Goal: Task Accomplishment & Management: Manage account settings

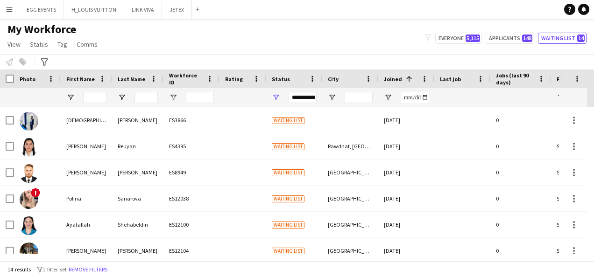
click at [9, 13] on button "Menu" at bounding box center [9, 9] width 19 height 19
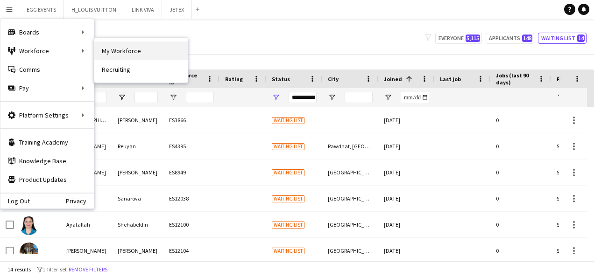
click at [105, 46] on link "My Workforce" at bounding box center [140, 51] width 93 height 19
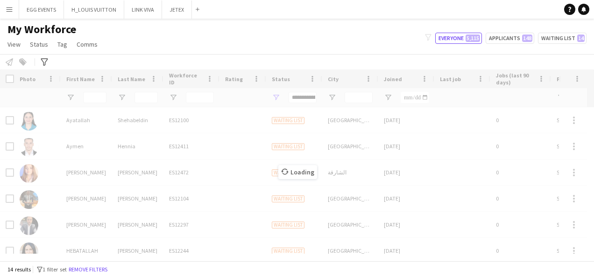
type input "**********"
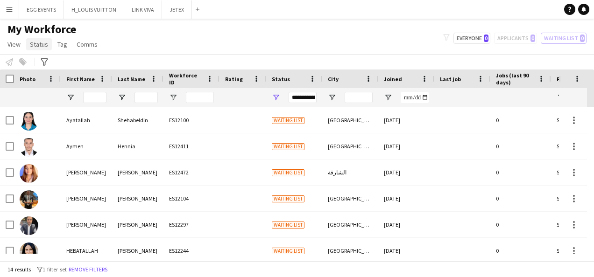
click at [44, 45] on span "Status" at bounding box center [39, 44] width 18 height 8
click at [104, 271] on button "Remove filters" at bounding box center [88, 270] width 42 height 10
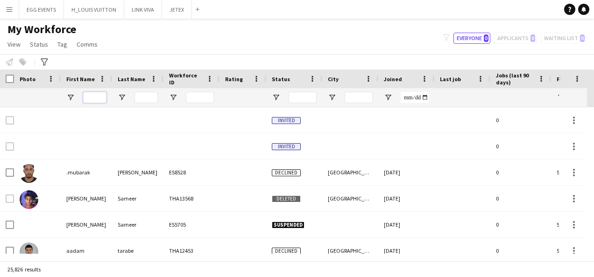
click at [93, 97] on input "First Name Filter Input" at bounding box center [94, 97] width 23 height 11
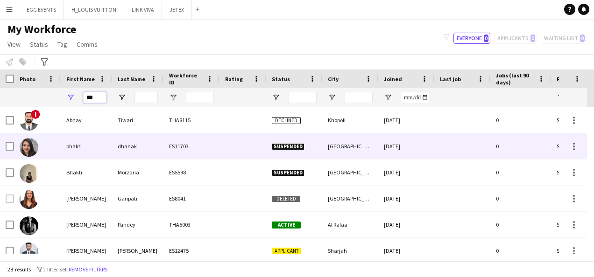
type input "***"
click at [99, 143] on div "bhakti" at bounding box center [86, 147] width 51 height 26
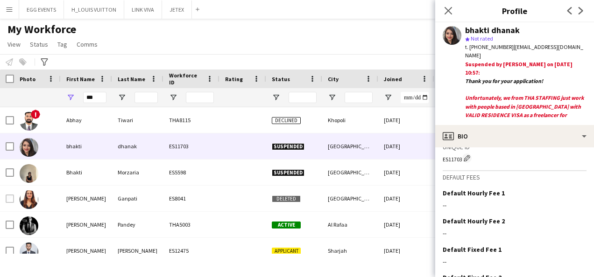
scroll to position [791, 0]
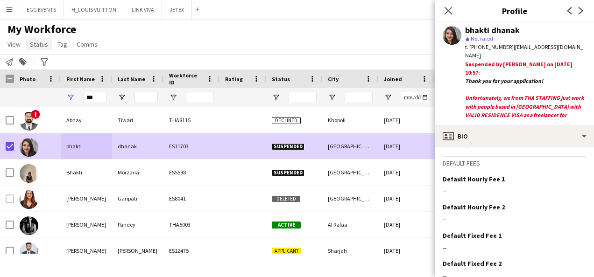
click at [39, 45] on span "Status" at bounding box center [39, 44] width 18 height 8
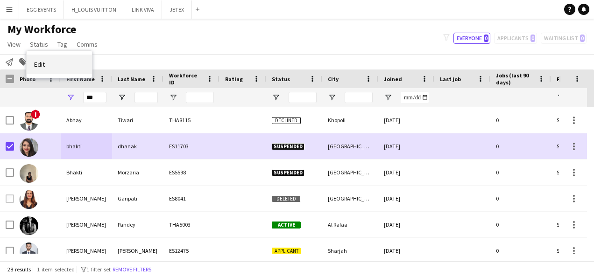
click at [61, 64] on link "Edit" at bounding box center [59, 65] width 65 height 20
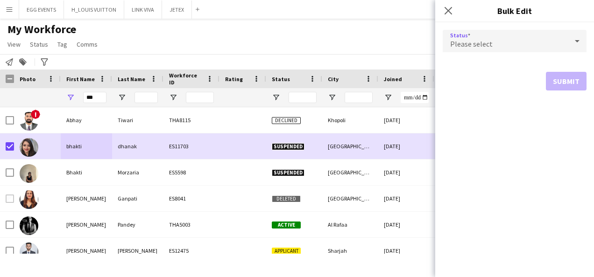
click at [530, 40] on div "Please select" at bounding box center [505, 41] width 125 height 22
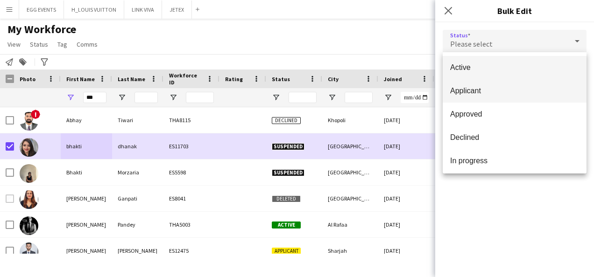
click at [468, 96] on mat-option "Applicant" at bounding box center [515, 90] width 144 height 23
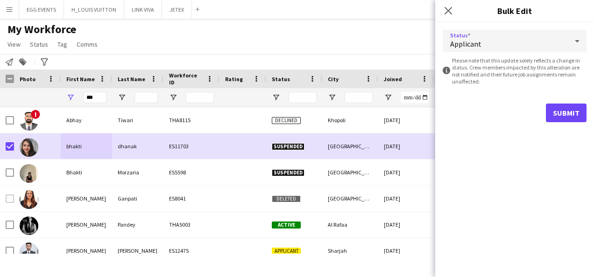
click at [502, 31] on div "Applicant" at bounding box center [505, 41] width 125 height 22
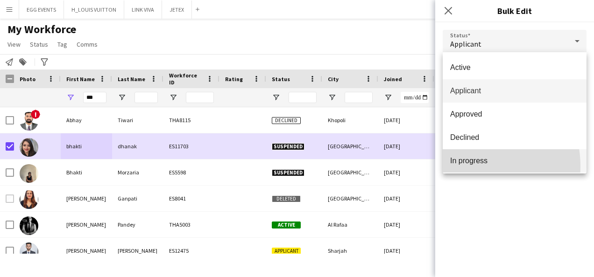
click at [460, 167] on mat-option "In progress" at bounding box center [515, 160] width 144 height 23
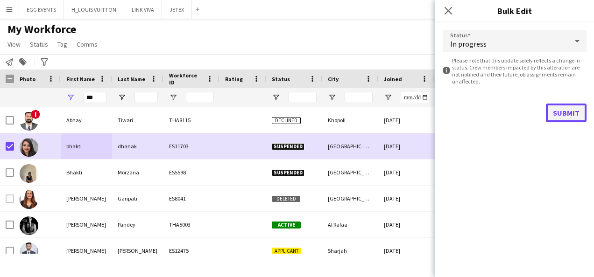
click at [555, 111] on button "Submit" at bounding box center [566, 113] width 41 height 19
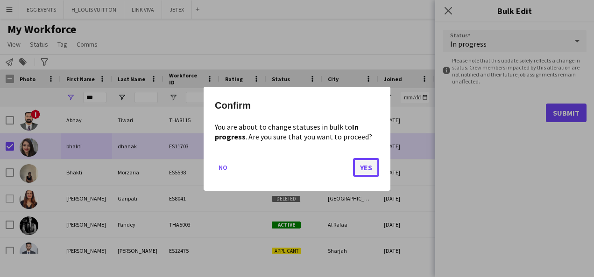
click at [368, 168] on button "Yes" at bounding box center [366, 167] width 26 height 19
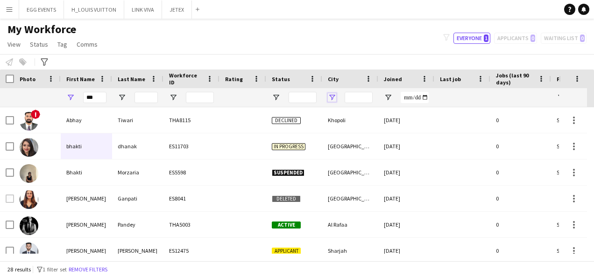
click at [334, 95] on span "Open Filter Menu" at bounding box center [332, 97] width 8 height 8
click at [261, 94] on div at bounding box center [242, 97] width 47 height 19
click at [276, 99] on span "Open Filter Menu" at bounding box center [276, 97] width 8 height 8
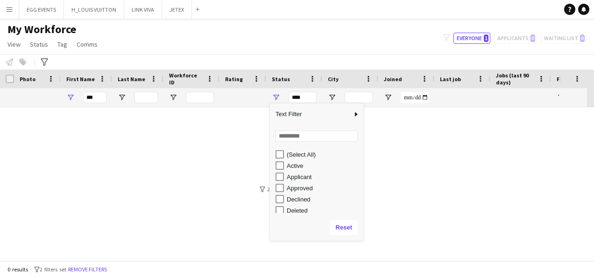
scroll to position [59, 0]
type input "**********"
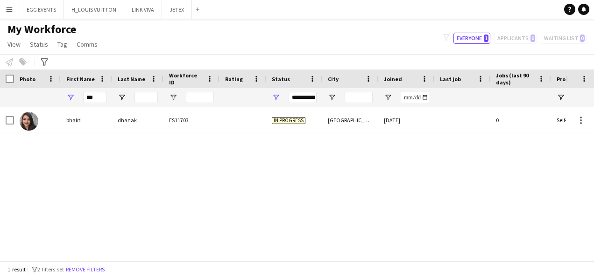
click at [254, 35] on div "My Workforce View Views Default view New view Update view Delete view Edit name…" at bounding box center [297, 38] width 594 height 32
click at [92, 94] on input "***" at bounding box center [94, 97] width 23 height 11
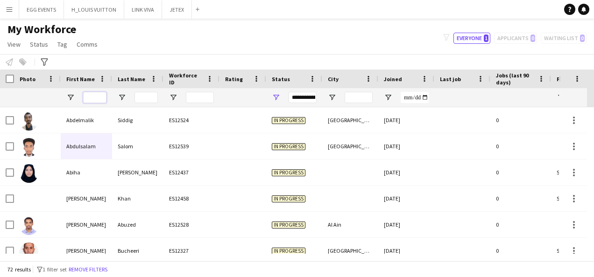
scroll to position [445, 0]
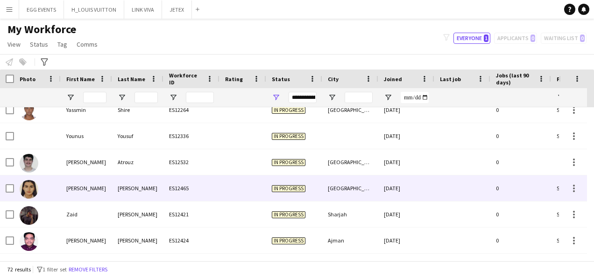
click at [219, 189] on div "ES12465" at bounding box center [191, 189] width 56 height 26
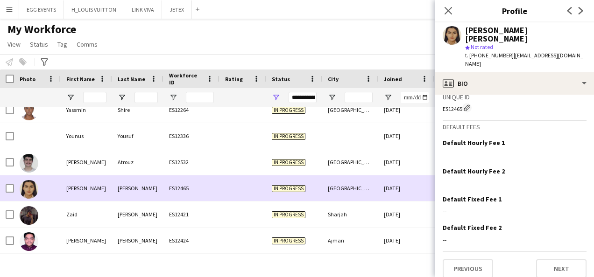
click at [363, 181] on div "[GEOGRAPHIC_DATA]" at bounding box center [350, 189] width 56 height 26
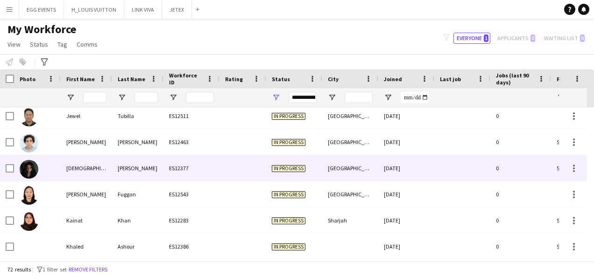
drag, startPoint x: 363, startPoint y: 181, endPoint x: 355, endPoint y: 176, distance: 10.1
click at [363, 181] on div "jude abdallah ES12377 In progress Dubai 10-09-2025 0 Self-employed Crew 20" at bounding box center [353, 168] width 706 height 26
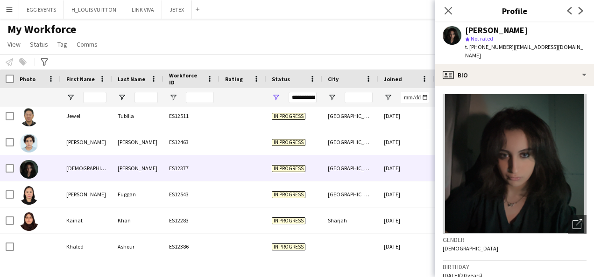
click at [441, 10] on div "Close pop-in" at bounding box center [448, 10] width 26 height 21
click at [443, 11] on app-icon "Close pop-in" at bounding box center [449, 11] width 14 height 14
